Goal: Browse casually: Explore the website without a specific task or goal

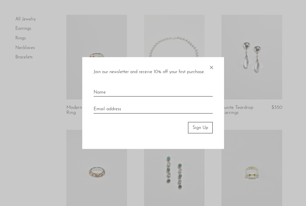
scroll to position [38, 0]
click at [213, 70] on span "×" at bounding box center [212, 66] width 6 height 18
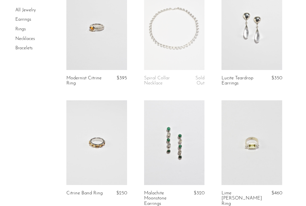
scroll to position [137, 0]
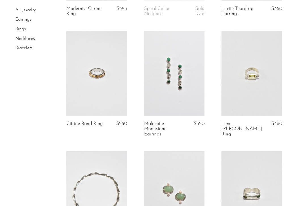
click at [253, 75] on link at bounding box center [252, 73] width 61 height 85
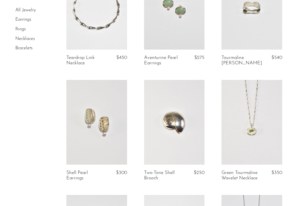
scroll to position [327, 0]
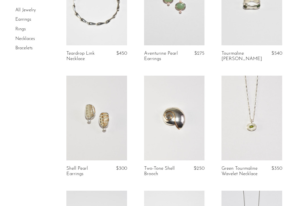
click at [102, 111] on link at bounding box center [96, 118] width 61 height 85
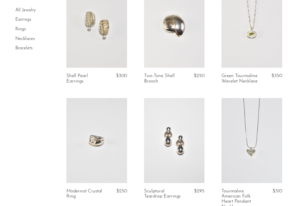
scroll to position [421, 0]
click at [183, 133] on link at bounding box center [174, 140] width 61 height 85
click at [269, 29] on link at bounding box center [252, 24] width 61 height 85
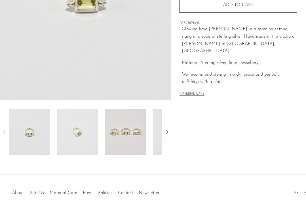
scroll to position [151, 0]
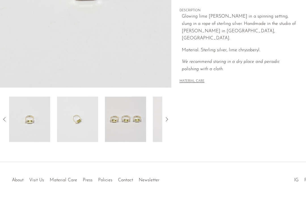
click at [77, 110] on img at bounding box center [77, 119] width 41 height 45
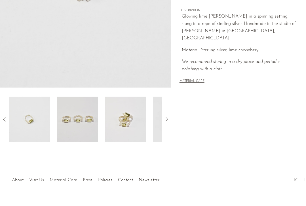
click at [126, 118] on img at bounding box center [125, 119] width 41 height 45
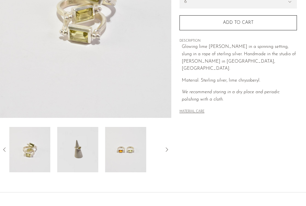
scroll to position [97, 0]
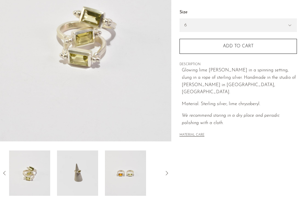
click at [124, 178] on img at bounding box center [125, 173] width 41 height 45
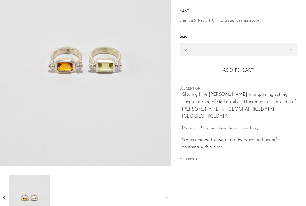
scroll to position [11, 0]
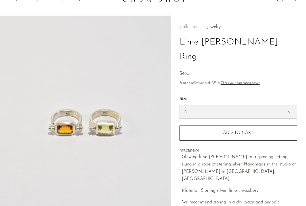
click at [199, 106] on select "6 7 8" at bounding box center [238, 112] width 117 height 13
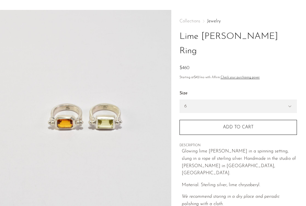
scroll to position [18, 0]
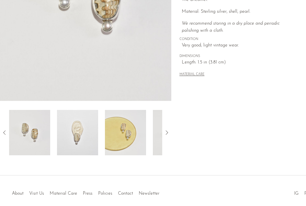
scroll to position [138, 0]
click at [78, 135] on img at bounding box center [77, 132] width 41 height 45
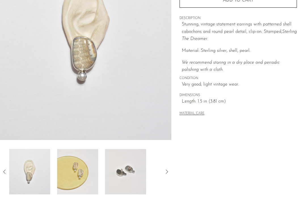
scroll to position [58, 0]
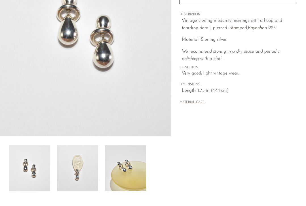
scroll to position [156, 0]
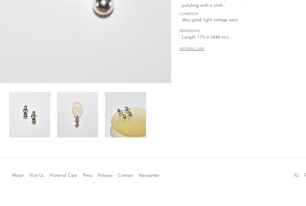
click at [83, 120] on img at bounding box center [77, 114] width 41 height 45
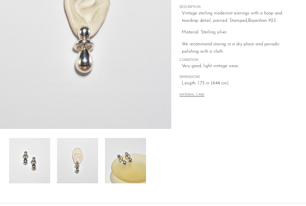
scroll to position [74, 0]
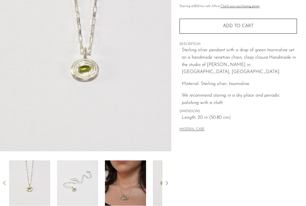
scroll to position [163, 0]
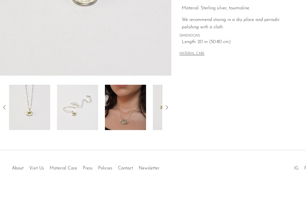
click at [114, 114] on img at bounding box center [125, 107] width 41 height 45
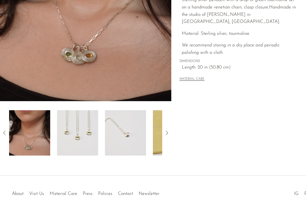
scroll to position [102, 0]
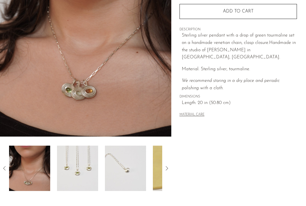
click at [126, 150] on img at bounding box center [125, 168] width 41 height 45
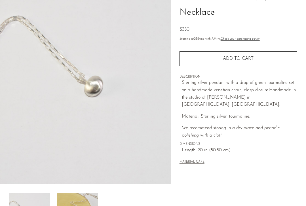
scroll to position [0, 0]
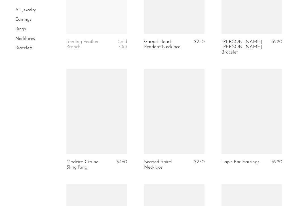
scroll to position [1167, 0]
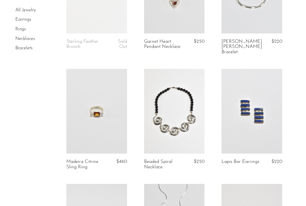
click at [109, 91] on link at bounding box center [96, 111] width 61 height 85
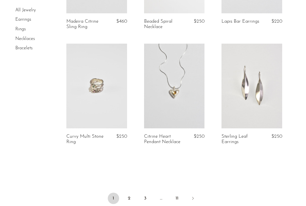
scroll to position [1309, 0]
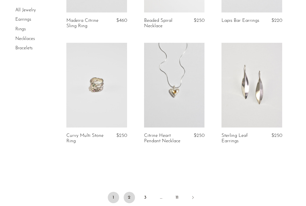
click at [130, 192] on link "2" at bounding box center [129, 197] width 11 height 11
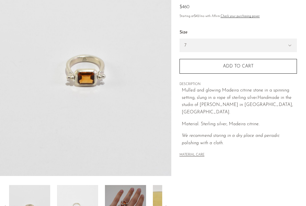
scroll to position [127, 0]
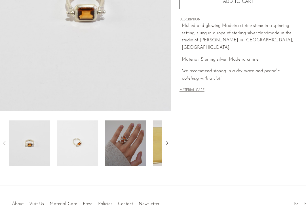
click at [80, 68] on img at bounding box center [85, 5] width 171 height 213
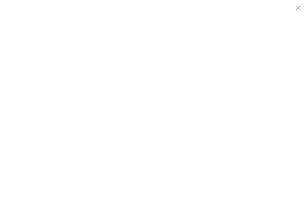
click at [116, 142] on div at bounding box center [232, 103] width 306 height 206
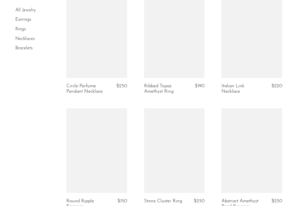
scroll to position [1212, 0]
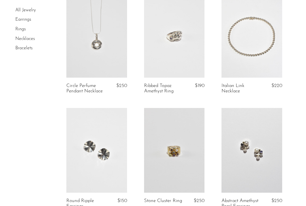
click at [186, 30] on link at bounding box center [174, 35] width 61 height 85
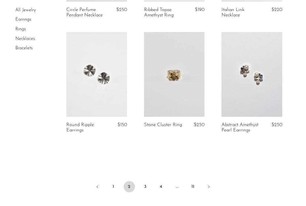
scroll to position [1290, 0]
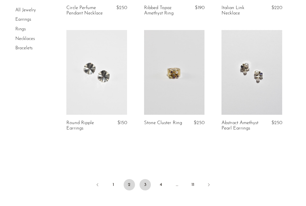
click at [143, 182] on link "3" at bounding box center [145, 184] width 11 height 11
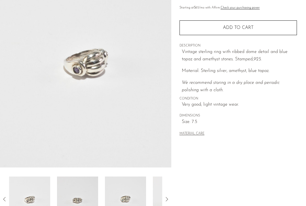
scroll to position [163, 0]
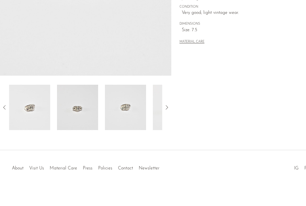
click at [137, 113] on img at bounding box center [125, 107] width 41 height 45
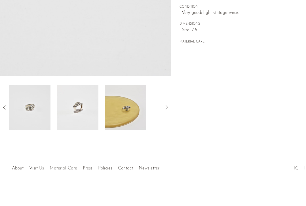
click at [134, 110] on img at bounding box center [125, 107] width 41 height 45
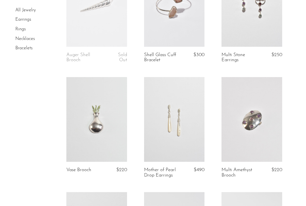
scroll to position [441, 0]
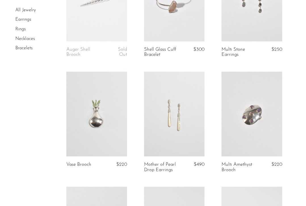
click at [243, 112] on link at bounding box center [252, 114] width 61 height 85
click at [178, 123] on link at bounding box center [174, 114] width 61 height 85
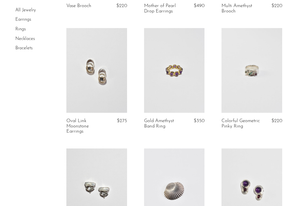
scroll to position [650, 0]
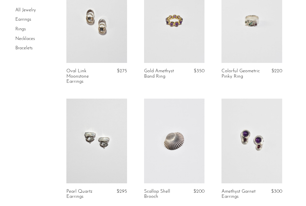
click at [248, 40] on link at bounding box center [252, 20] width 61 height 85
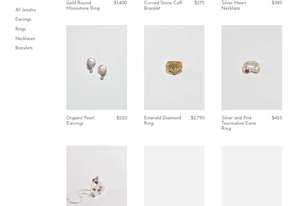
scroll to position [1191, 0]
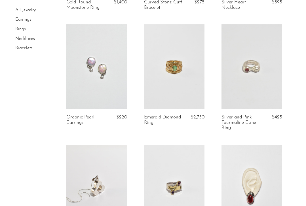
click at [239, 63] on link at bounding box center [252, 66] width 61 height 85
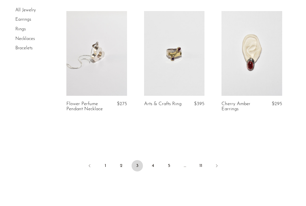
scroll to position [1352, 0]
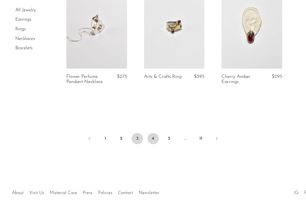
click at [151, 140] on link "4" at bounding box center [153, 138] width 11 height 11
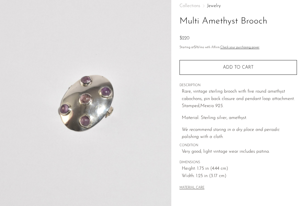
scroll to position [153, 0]
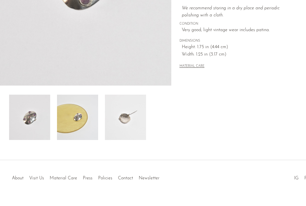
click at [72, 114] on img at bounding box center [77, 117] width 41 height 45
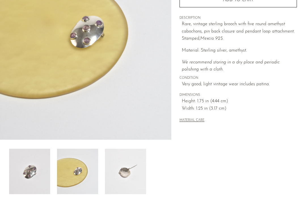
scroll to position [100, 0]
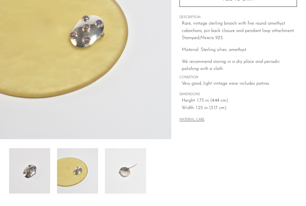
click at [133, 174] on img at bounding box center [125, 170] width 41 height 45
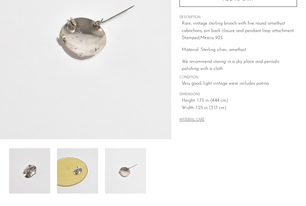
click at [37, 172] on img at bounding box center [29, 170] width 41 height 45
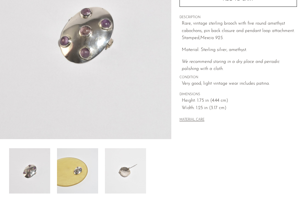
scroll to position [55, 0]
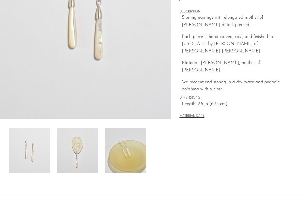
scroll to position [163, 0]
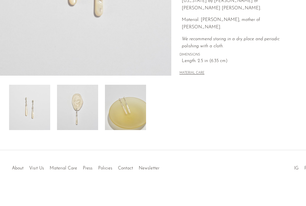
click at [67, 106] on img at bounding box center [77, 107] width 41 height 45
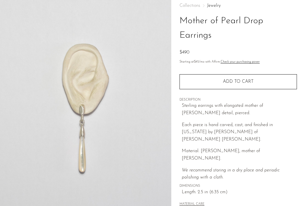
scroll to position [9, 0]
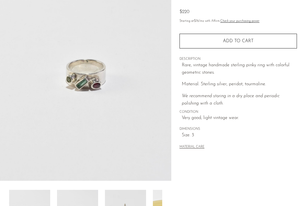
scroll to position [161, 0]
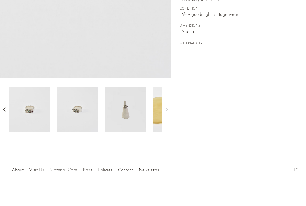
click at [125, 103] on img at bounding box center [125, 109] width 41 height 45
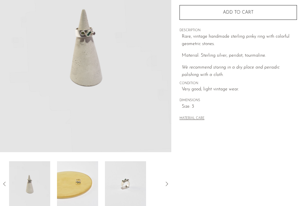
scroll to position [84, 0]
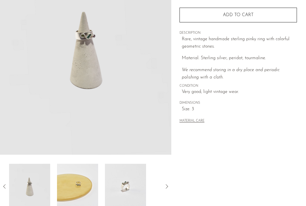
click at [119, 177] on img at bounding box center [125, 186] width 41 height 45
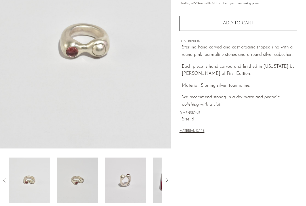
scroll to position [163, 0]
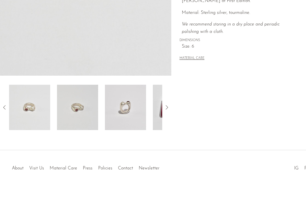
click at [114, 103] on img at bounding box center [125, 107] width 41 height 45
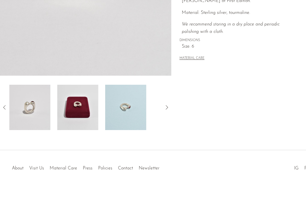
click at [88, 100] on img at bounding box center [77, 107] width 41 height 45
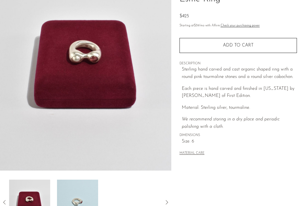
scroll to position [44, 0]
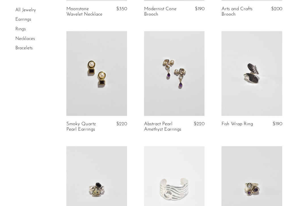
scroll to position [770, 0]
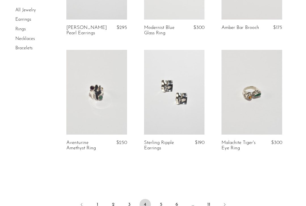
scroll to position [1297, 0]
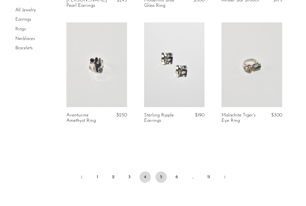
click at [164, 179] on link "5" at bounding box center [161, 177] width 11 height 11
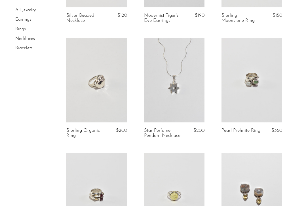
scroll to position [351, 0]
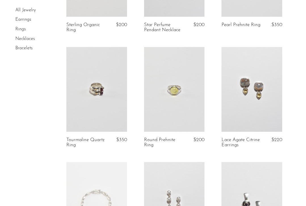
click at [171, 79] on link at bounding box center [174, 89] width 61 height 85
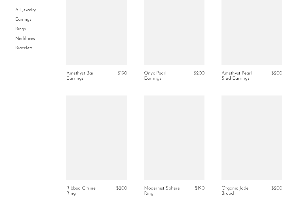
scroll to position [1294, 0]
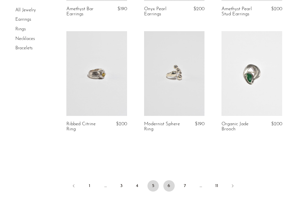
click at [167, 187] on link "6" at bounding box center [168, 186] width 11 height 11
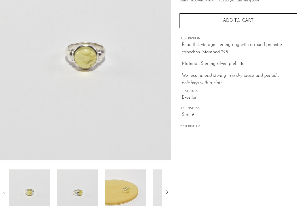
scroll to position [142, 0]
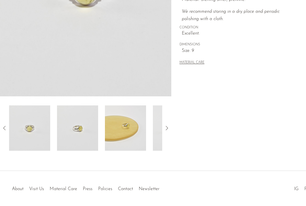
click at [80, 126] on img at bounding box center [77, 128] width 41 height 45
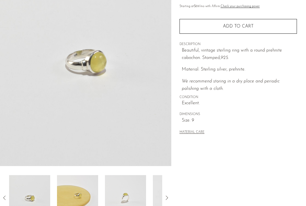
scroll to position [75, 0]
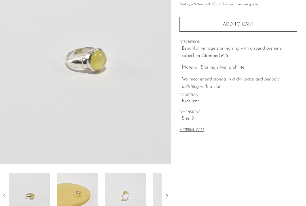
click at [122, 176] on img at bounding box center [125, 195] width 41 height 45
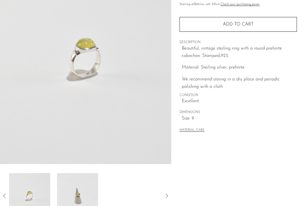
click at [84, 183] on img at bounding box center [77, 195] width 41 height 45
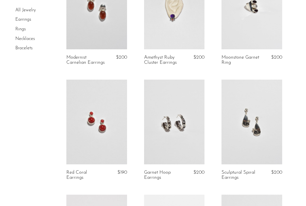
scroll to position [189, 0]
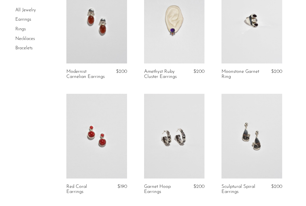
click at [86, 30] on link at bounding box center [96, 21] width 61 height 85
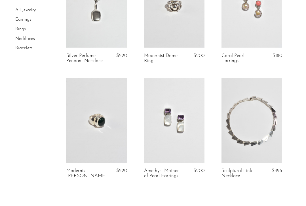
scroll to position [1306, 0]
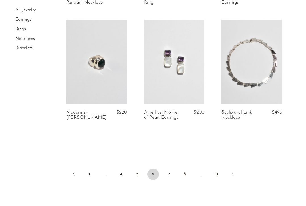
click at [166, 169] on li "7" at bounding box center [168, 175] width 11 height 12
click at [169, 175] on link "7" at bounding box center [168, 174] width 11 height 11
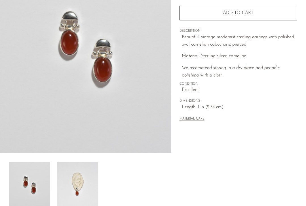
scroll to position [163, 0]
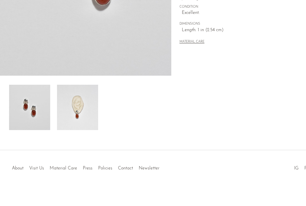
click at [89, 88] on img at bounding box center [77, 107] width 41 height 45
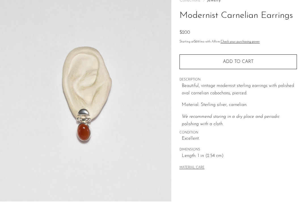
scroll to position [34, 0]
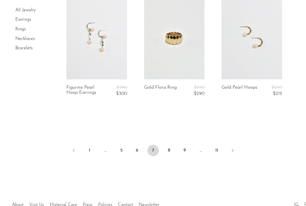
scroll to position [1353, 0]
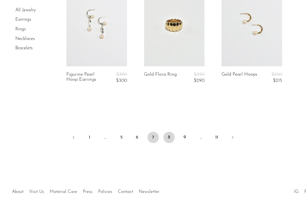
click at [168, 134] on link "8" at bounding box center [168, 137] width 11 height 11
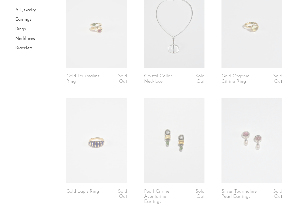
scroll to position [515, 0]
